Goal: Communication & Community: Participate in discussion

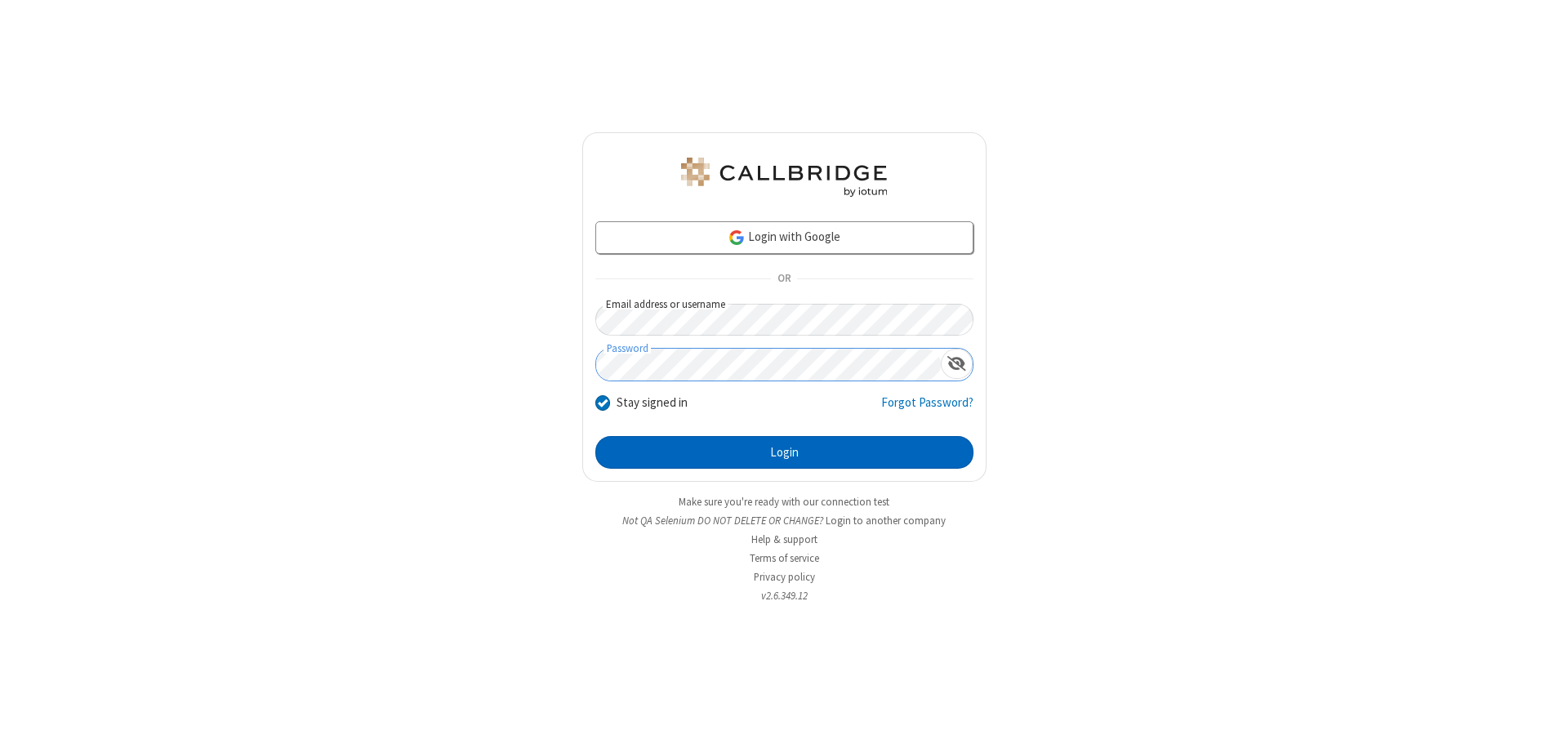
click at [784, 453] on button "Login" at bounding box center [784, 453] width 378 height 33
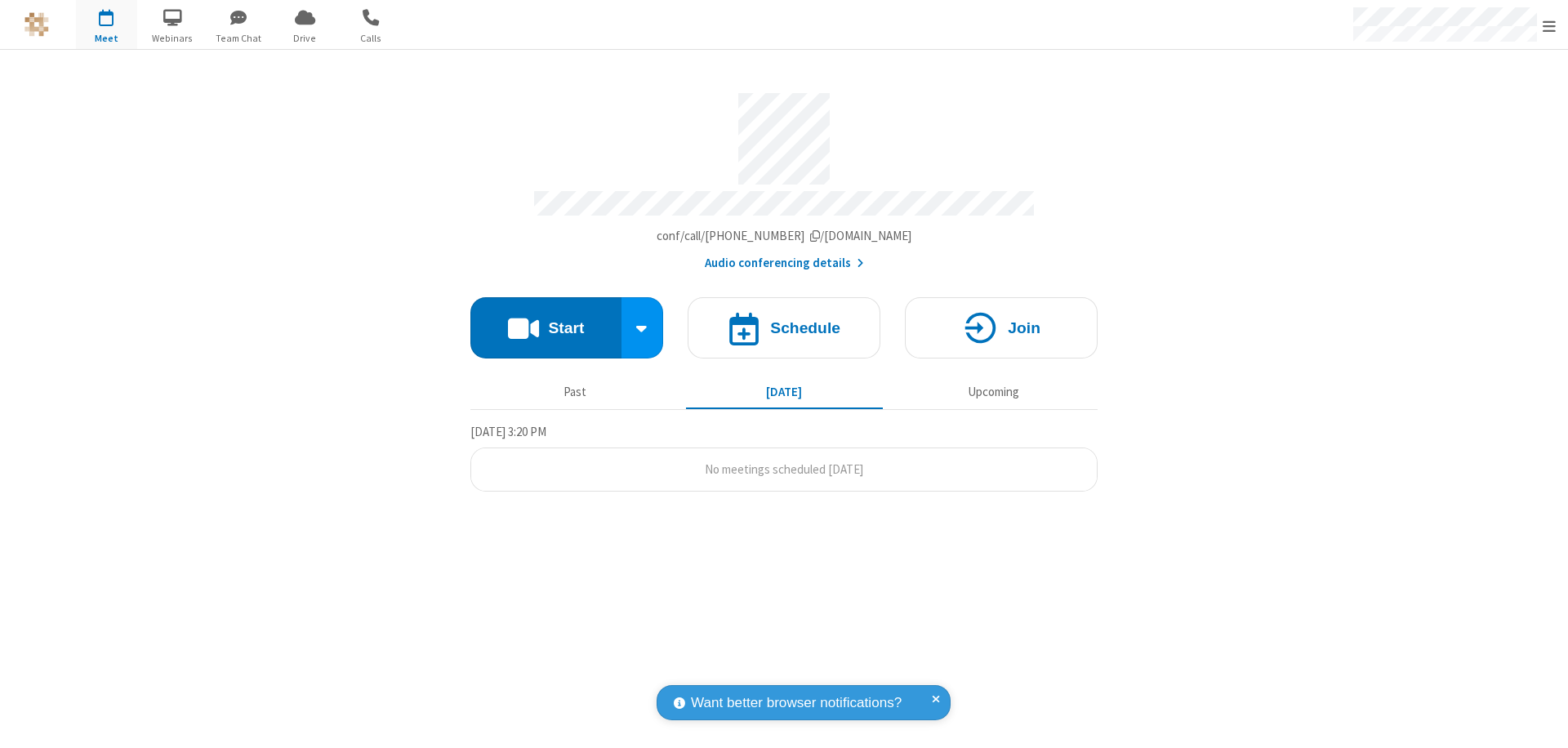
click at [546, 320] on button "Start" at bounding box center [546, 327] width 151 height 61
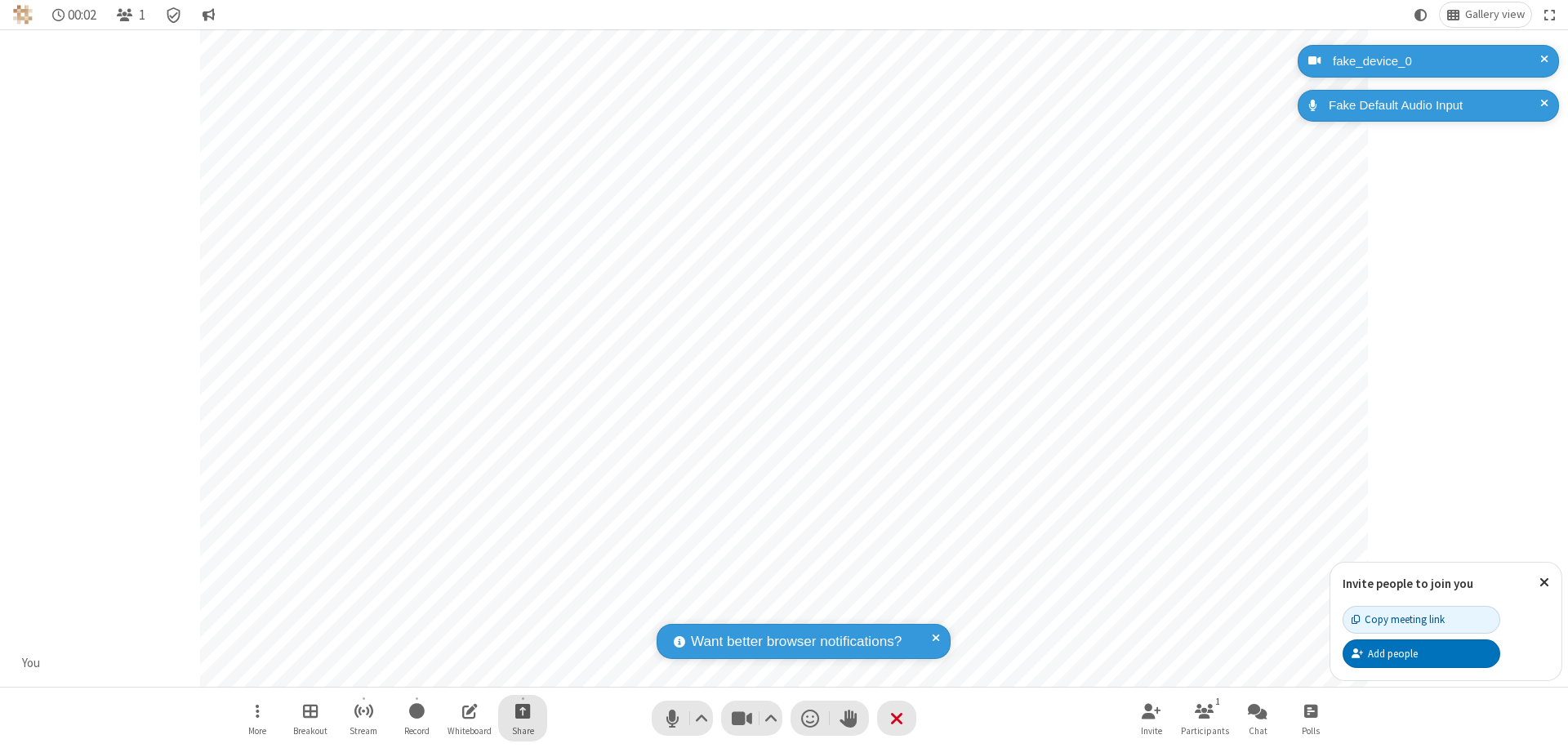
click at [522, 711] on span "Start sharing" at bounding box center [523, 710] width 15 height 20
click at [457, 672] on span "Share my screen" at bounding box center [457, 673] width 18 height 14
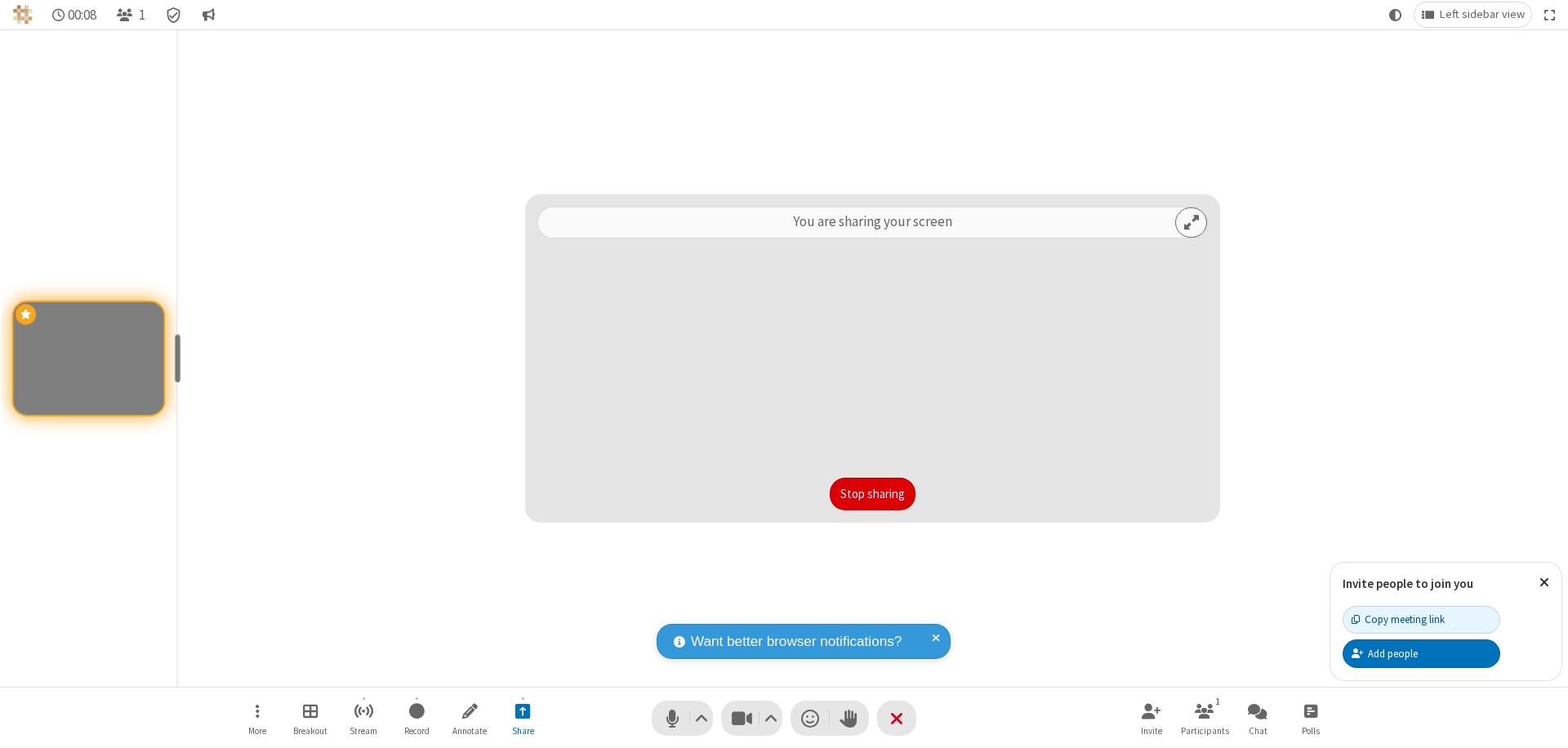
click at [873, 494] on button "Stop sharing" at bounding box center [873, 494] width 86 height 33
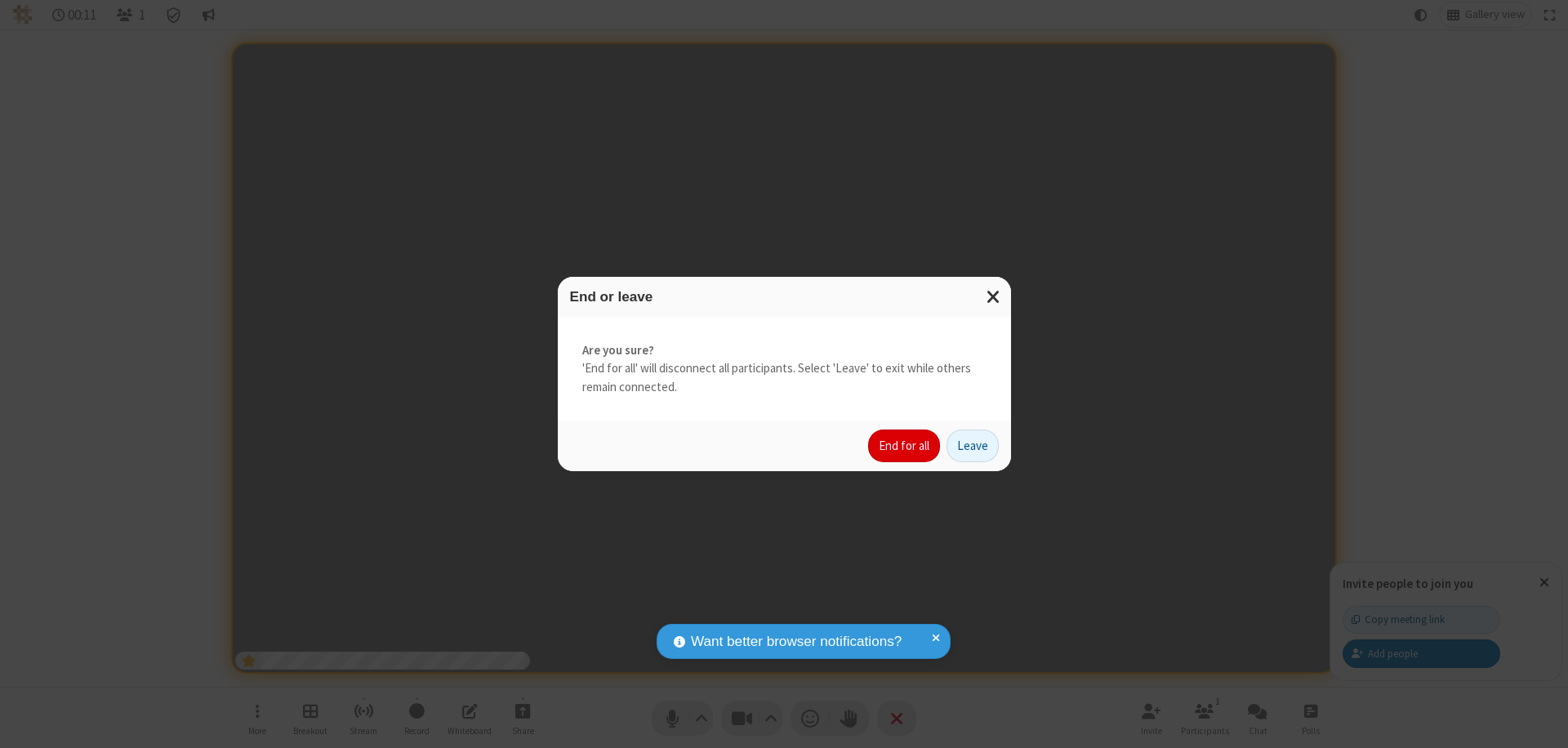
click at [904, 446] on button "End for all" at bounding box center [903, 446] width 72 height 33
